Goal: Task Accomplishment & Management: Manage account settings

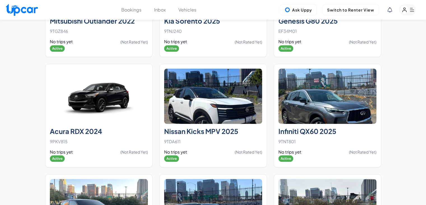
click at [352, 84] on img at bounding box center [328, 95] width 98 height 55
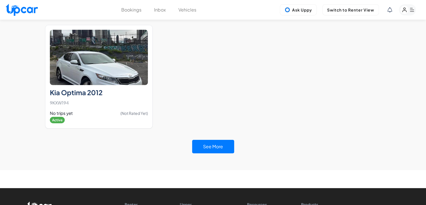
scroll to position [1816, 0]
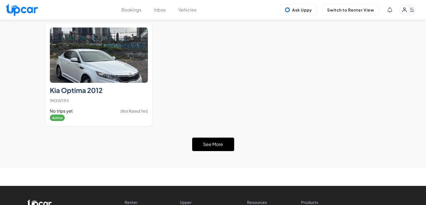
click at [226, 137] on button "See More" at bounding box center [213, 143] width 42 height 13
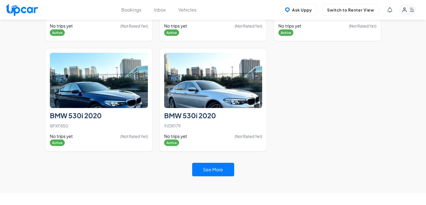
scroll to position [3579, 0]
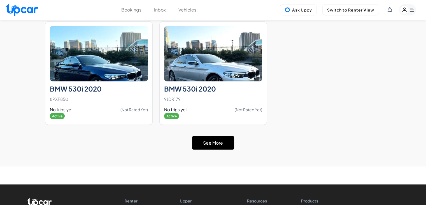
click at [219, 136] on button "See More" at bounding box center [213, 142] width 42 height 13
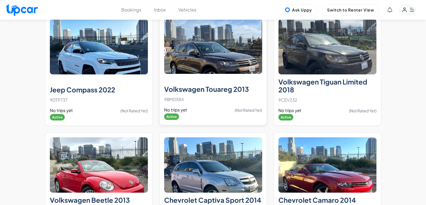
scroll to position [4056, 0]
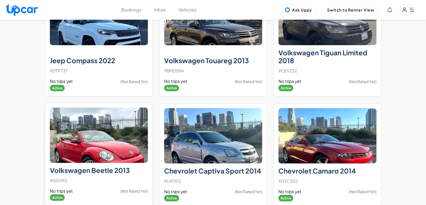
click at [98, 120] on img at bounding box center [99, 134] width 98 height 55
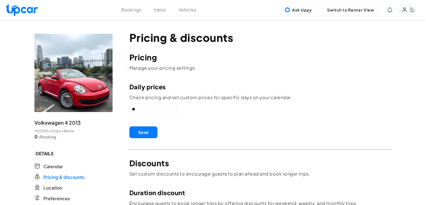
drag, startPoint x: 147, startPoint y: 107, endPoint x: 87, endPoint y: 110, distance: 59.5
type input "**"
click at [140, 129] on button "Save" at bounding box center [144, 132] width 28 height 12
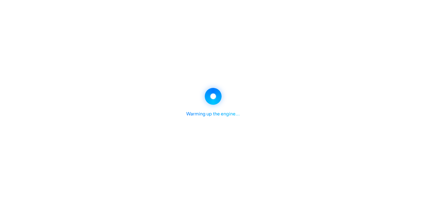
scroll to position [120, 0]
